Goal: Task Accomplishment & Management: Use online tool/utility

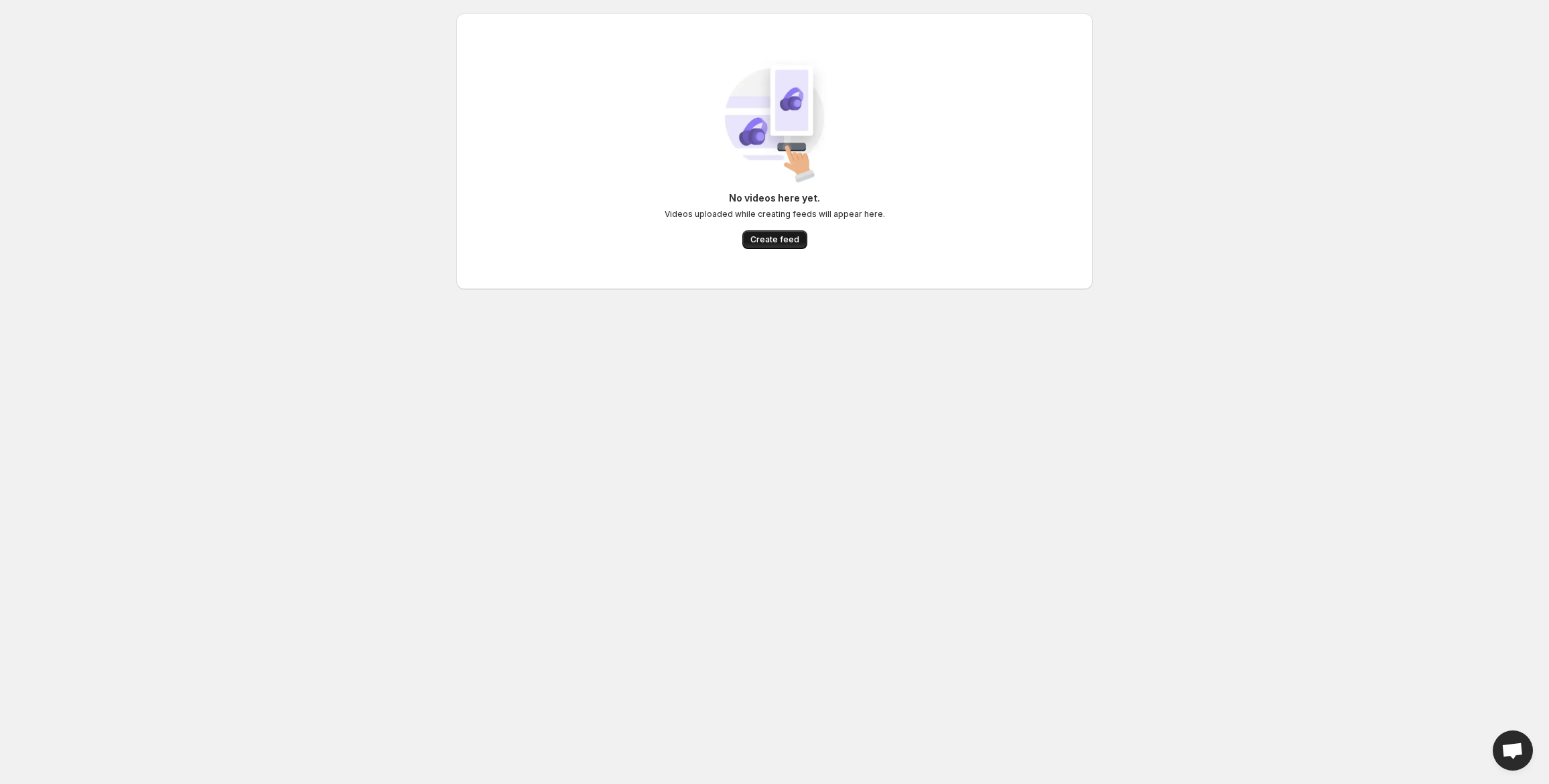
click at [770, 238] on span "Create feed" at bounding box center [774, 240] width 49 height 10
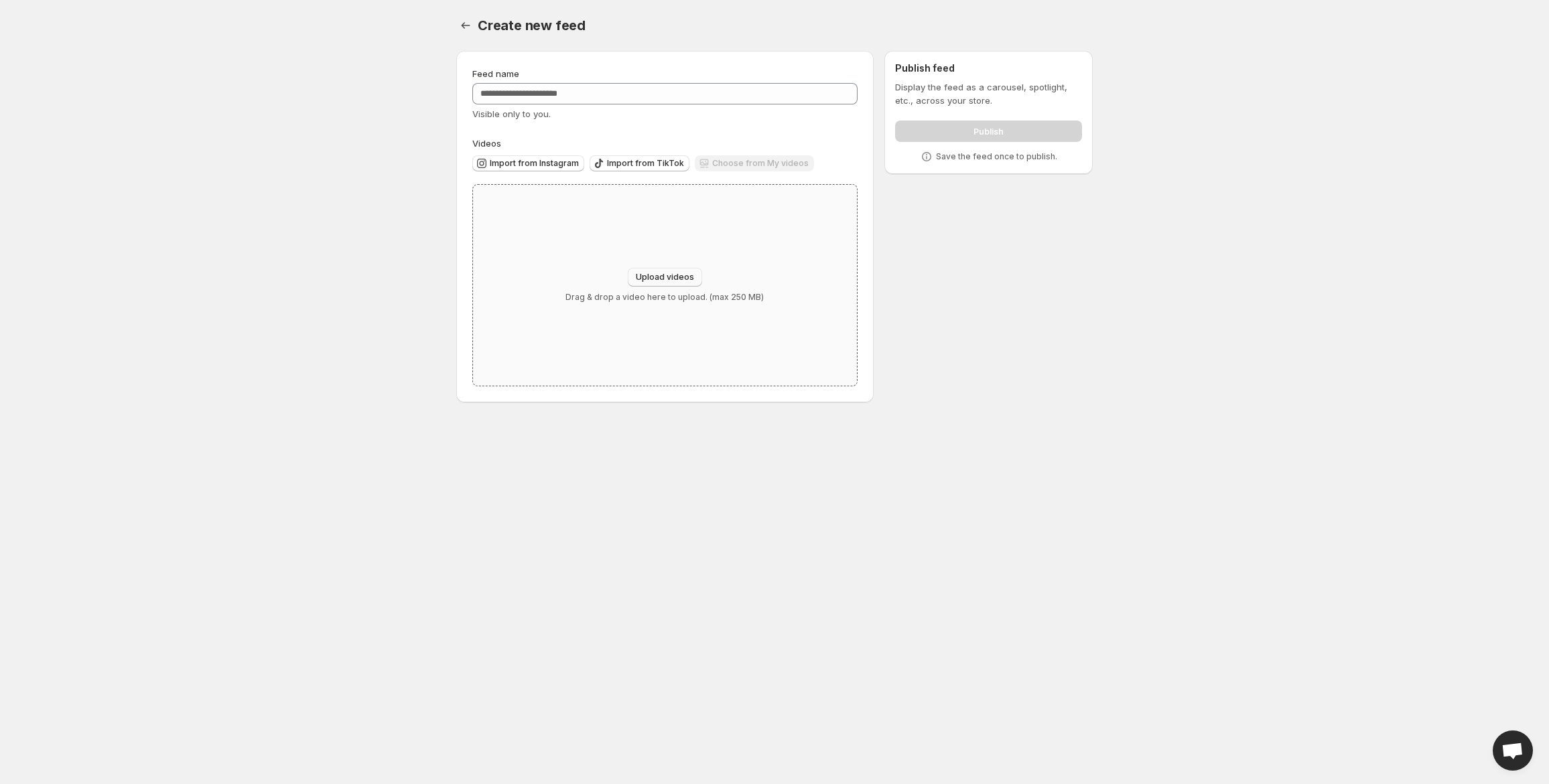
click at [689, 278] on span "Upload videos" at bounding box center [664, 277] width 58 height 10
type input "**********"
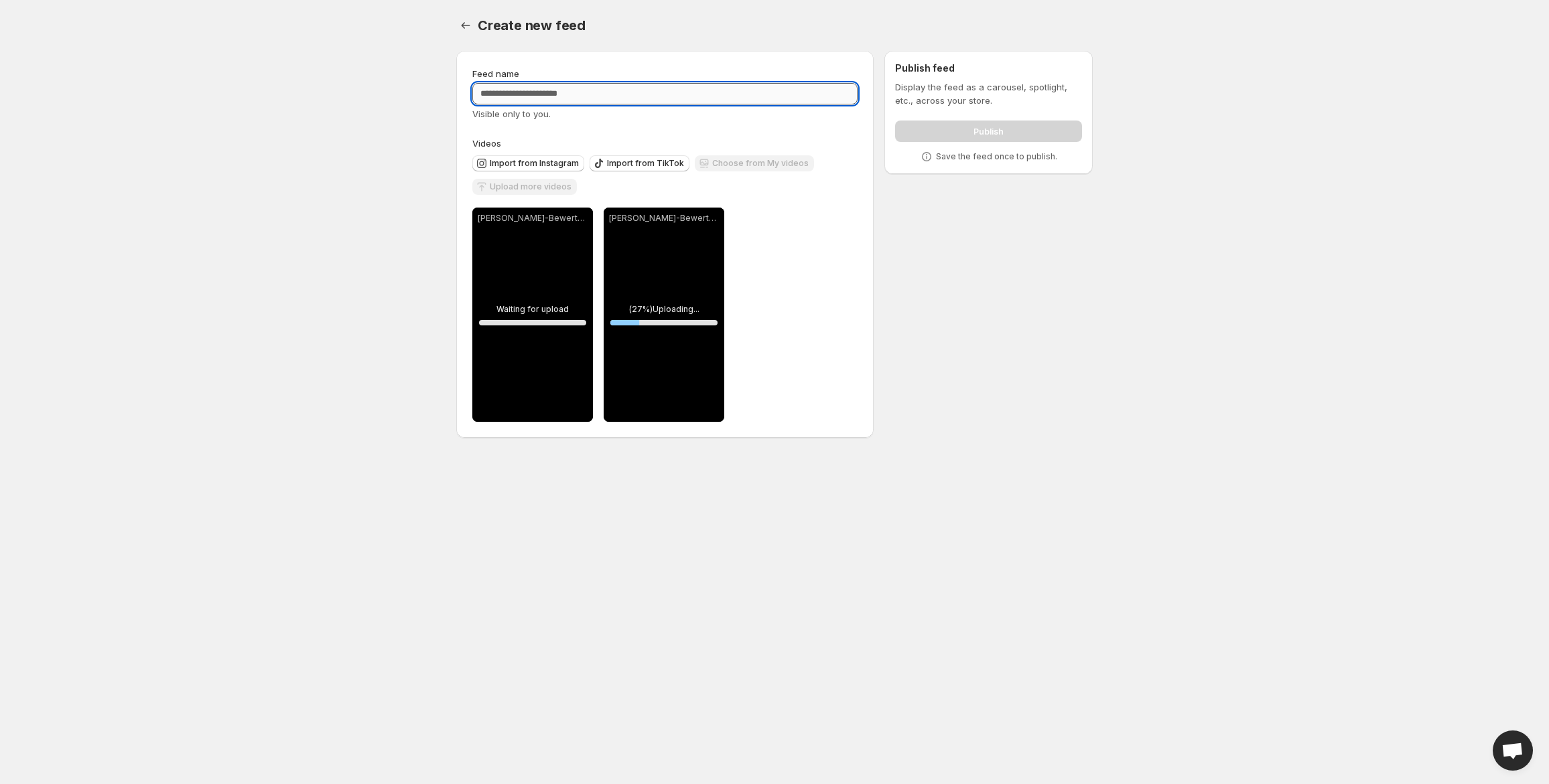
click at [588, 93] on input "Feed name" at bounding box center [665, 93] width 385 height 21
drag, startPoint x: 638, startPoint y: 91, endPoint x: 469, endPoint y: 73, distance: 170.0
click at [469, 73] on div "**********" at bounding box center [665, 244] width 418 height 387
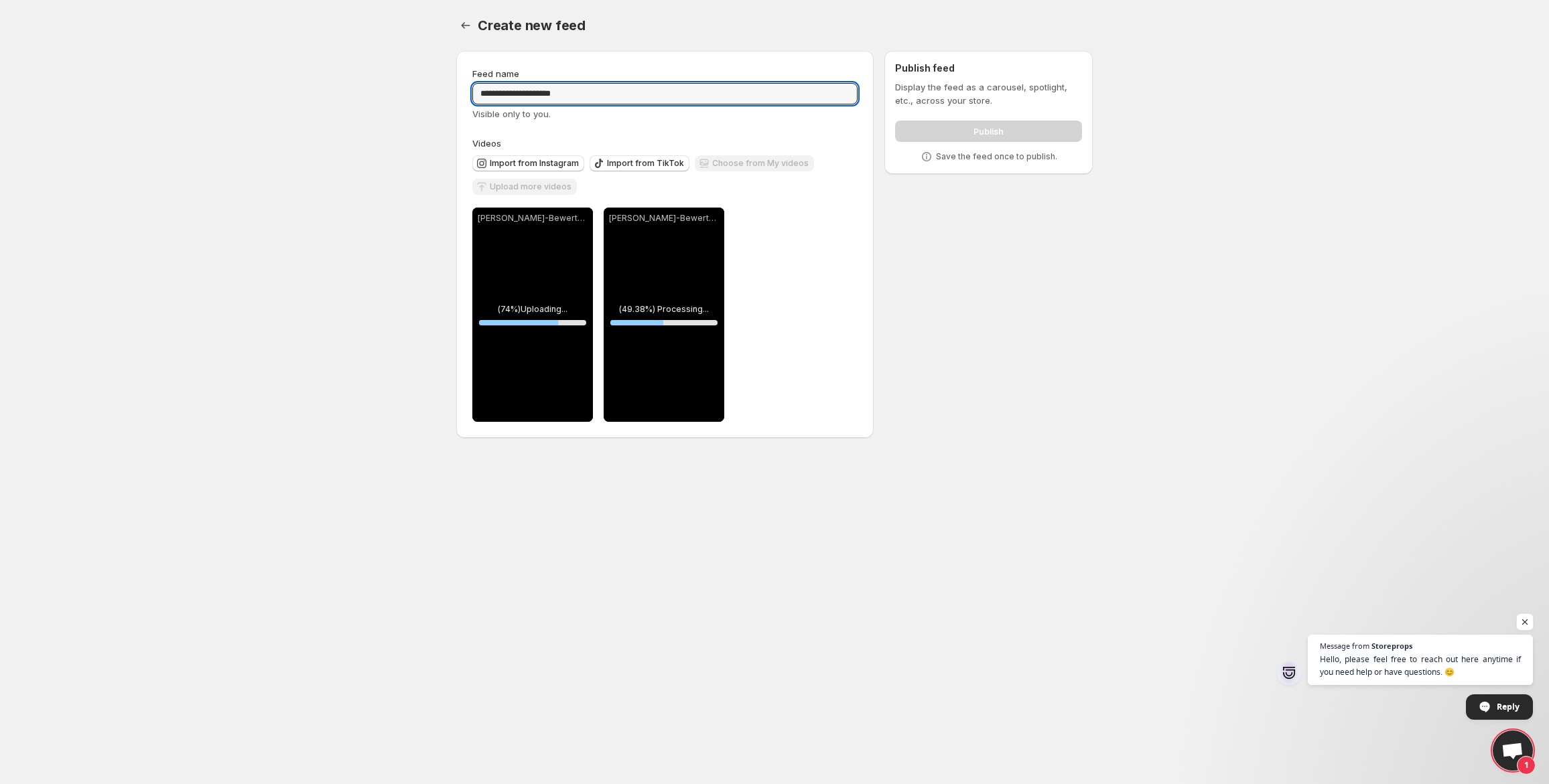
type input "**********"
click at [1528, 622] on span "Open chat" at bounding box center [1525, 623] width 17 height 17
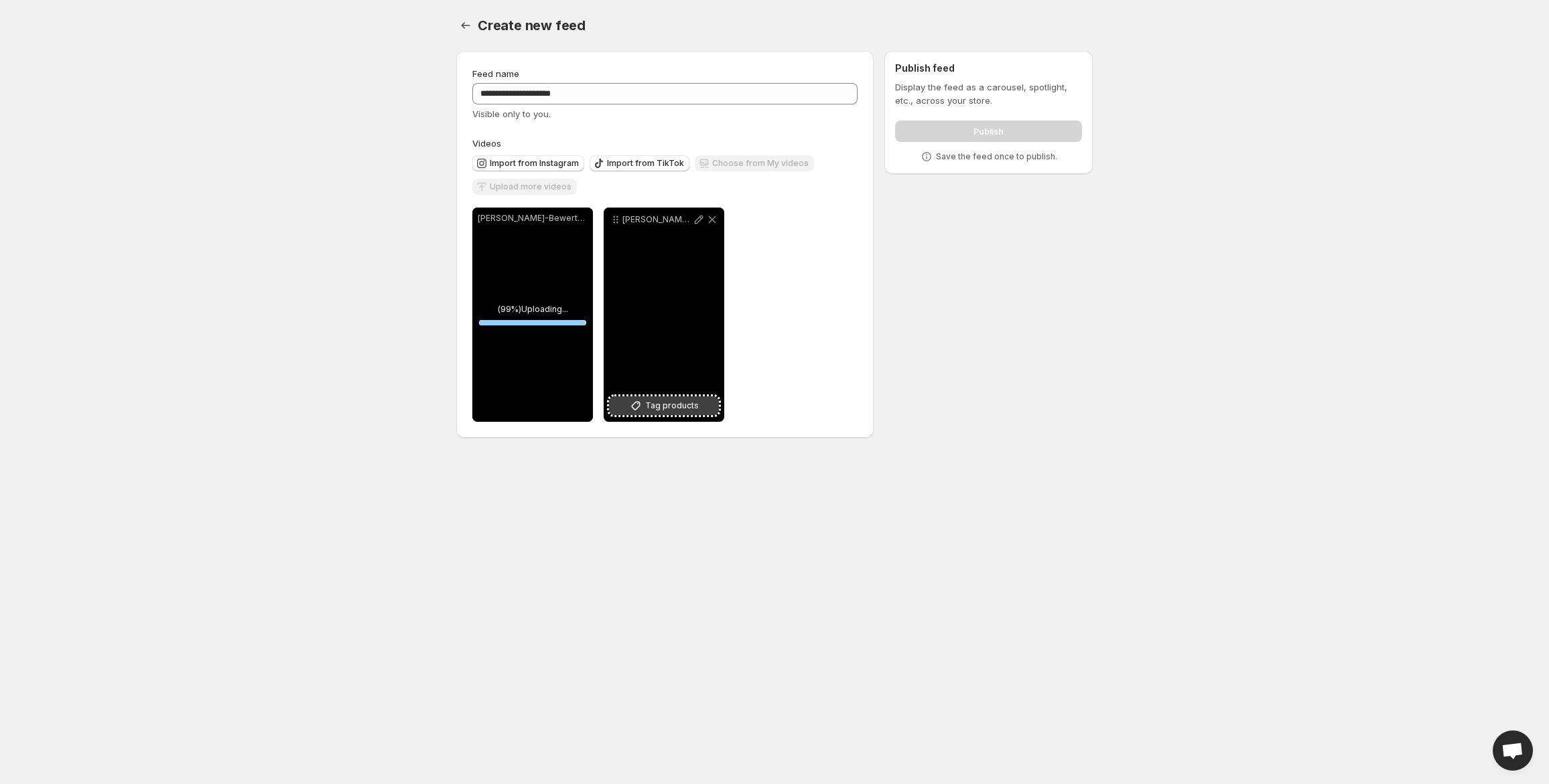
click at [669, 406] on span "Tag products" at bounding box center [672, 406] width 53 height 13
click at [696, 222] on icon at bounding box center [698, 220] width 13 height 13
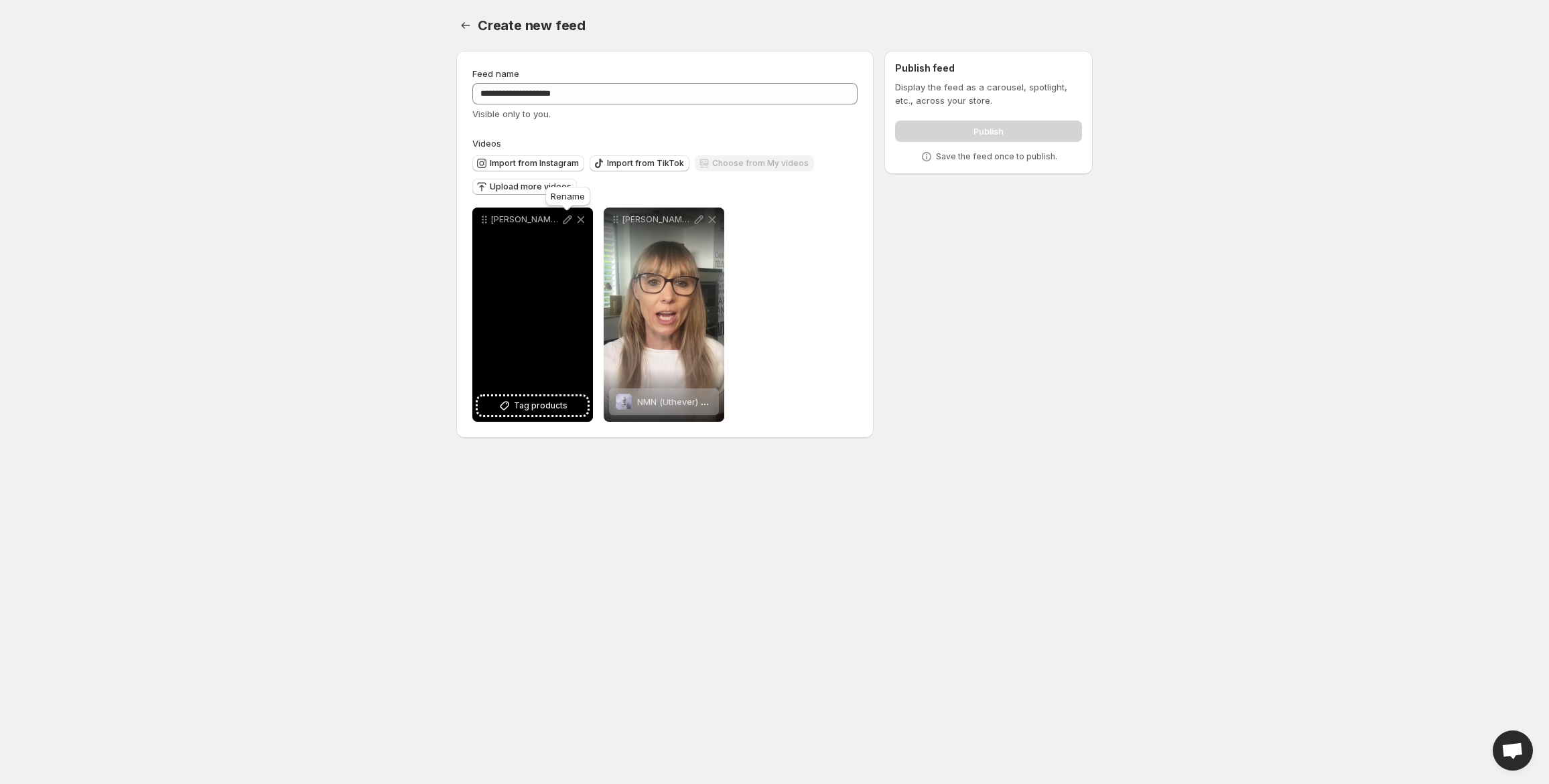
click at [566, 217] on icon at bounding box center [567, 220] width 13 height 13
click at [531, 409] on span "Tag products" at bounding box center [541, 406] width 53 height 13
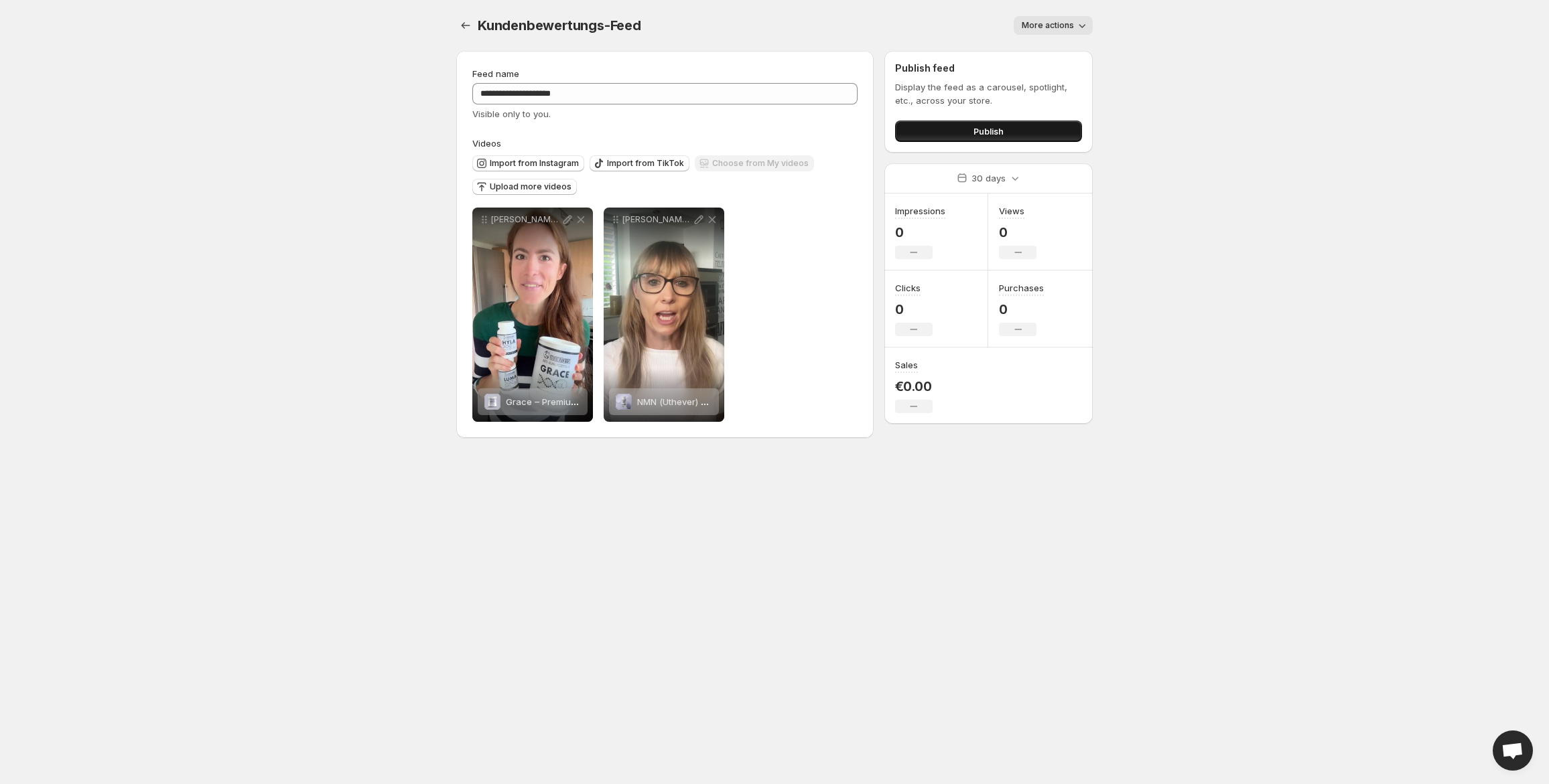
click at [929, 131] on button "Publish" at bounding box center [988, 131] width 187 height 21
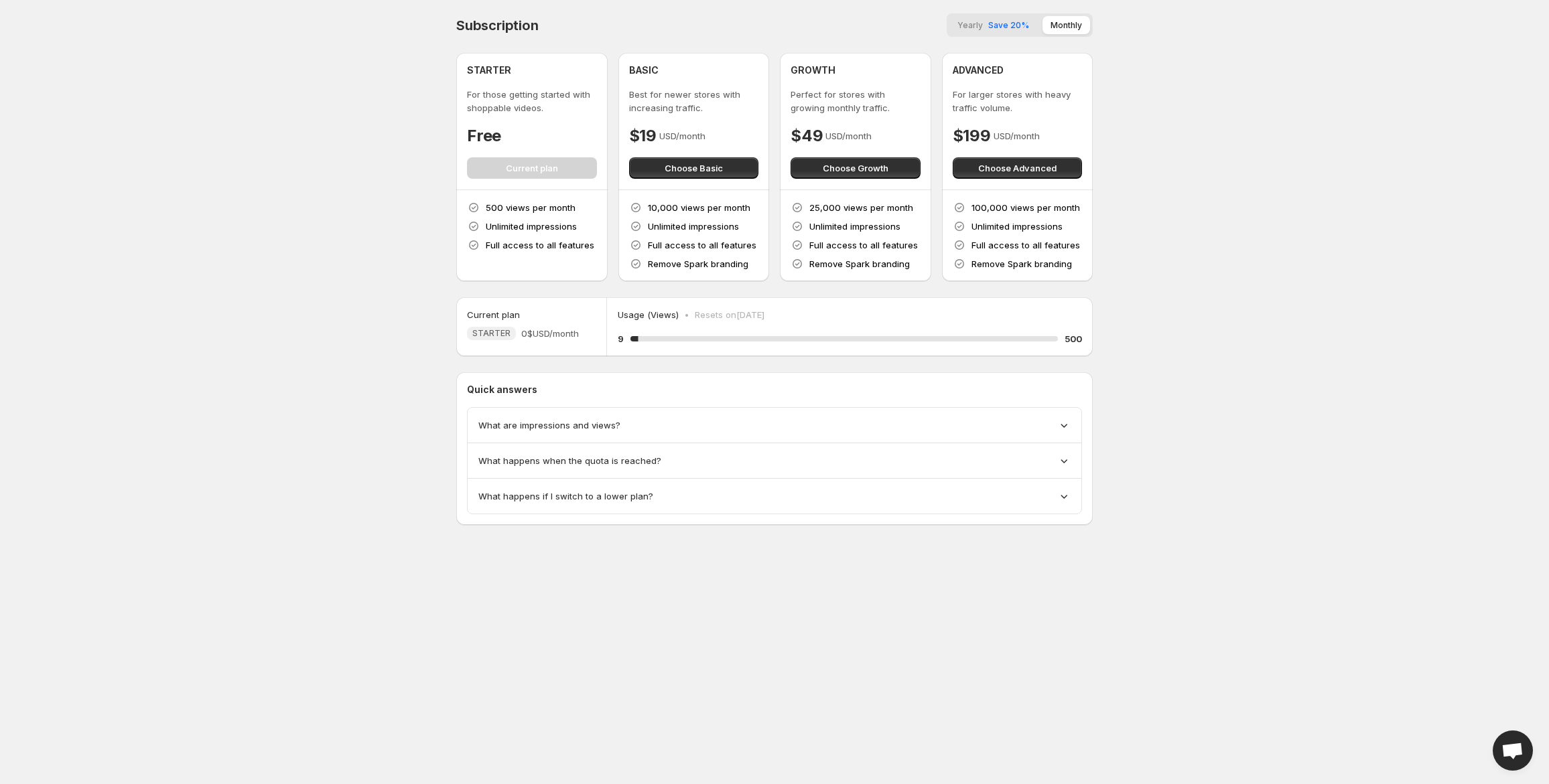
click at [987, 24] on button "Yearly Save 20%" at bounding box center [993, 25] width 88 height 18
click at [986, 27] on button "Yearly Save 20%" at bounding box center [993, 25] width 88 height 18
click at [727, 174] on button "Choose Basic" at bounding box center [693, 168] width 130 height 21
click at [1068, 426] on icon at bounding box center [1064, 425] width 13 height 13
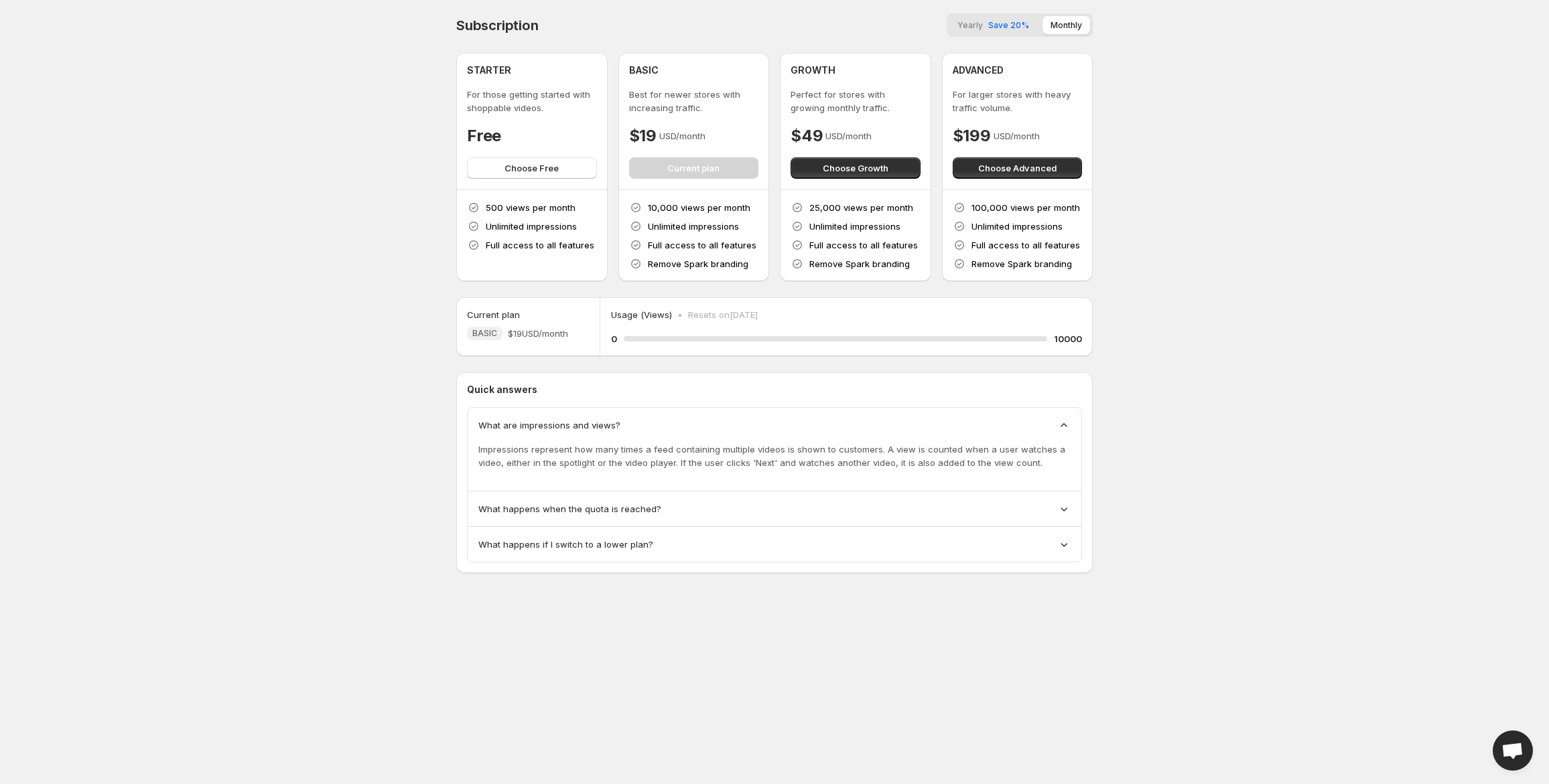
click at [1068, 426] on icon at bounding box center [1064, 425] width 13 height 13
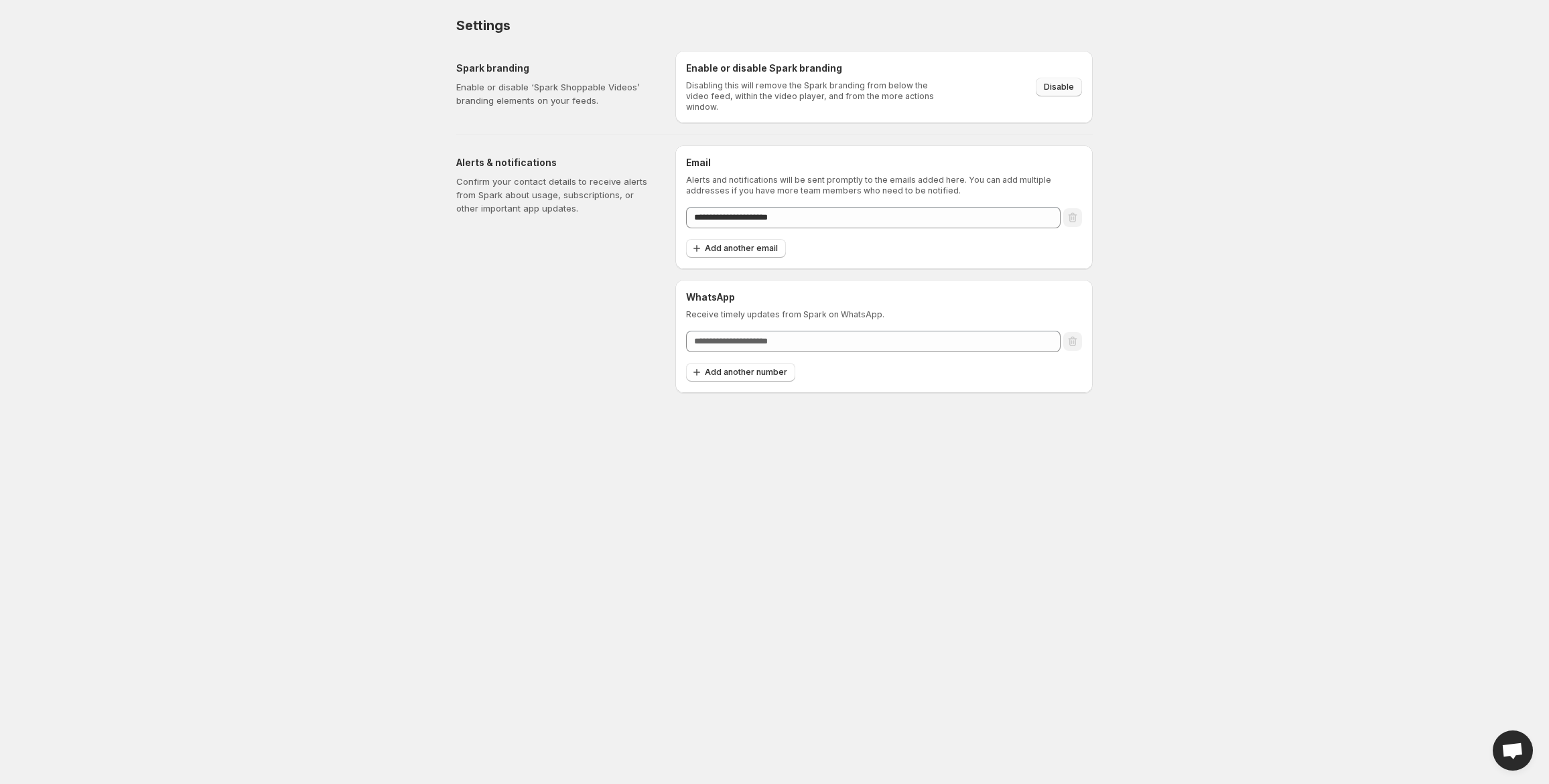
click at [1058, 81] on span "Disable" at bounding box center [1058, 87] width 30 height 10
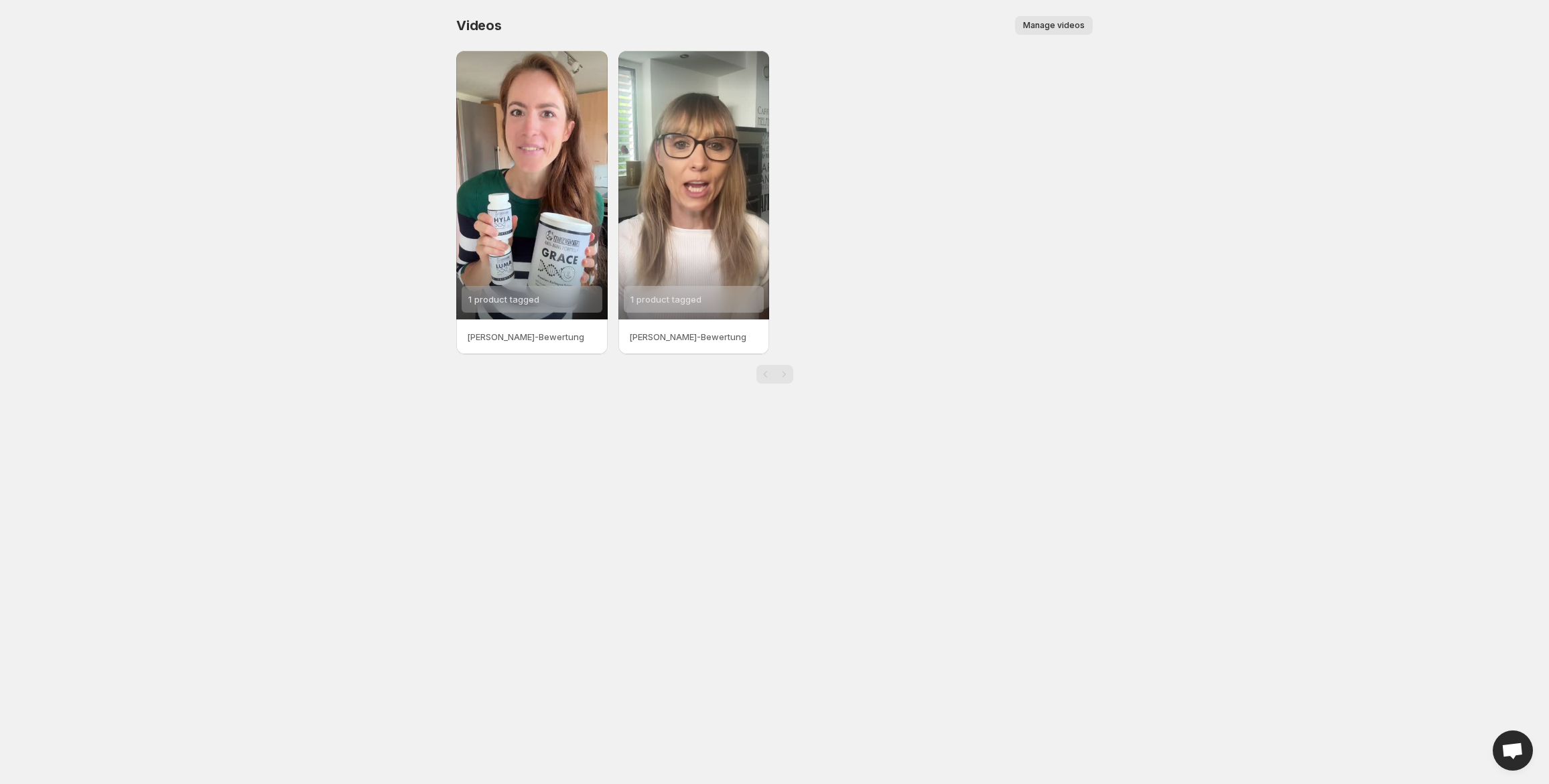
click at [1048, 23] on span "Manage videos" at bounding box center [1053, 25] width 61 height 10
